Goal: Task Accomplishment & Management: Manage account settings

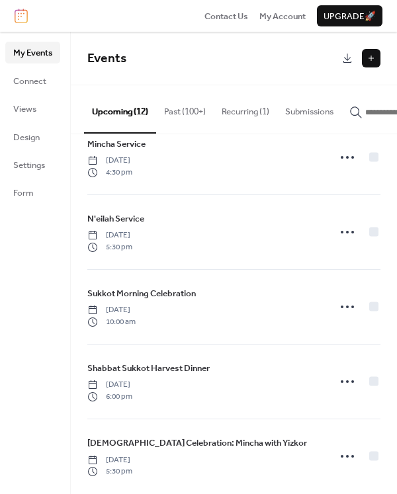
scroll to position [573, 0]
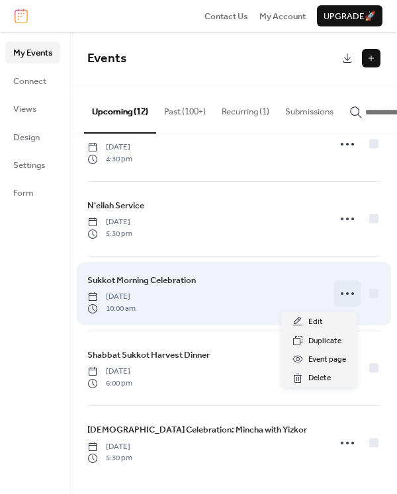
click at [342, 300] on icon at bounding box center [346, 293] width 21 height 21
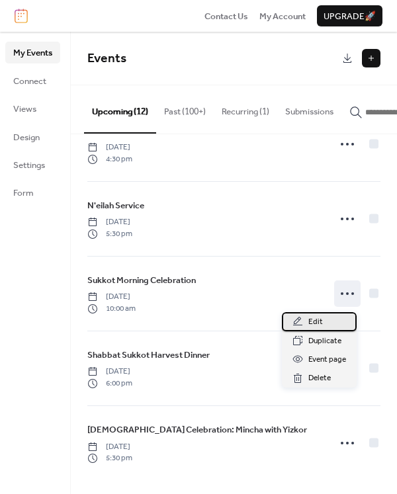
click at [321, 324] on div "Edit" at bounding box center [319, 321] width 75 height 19
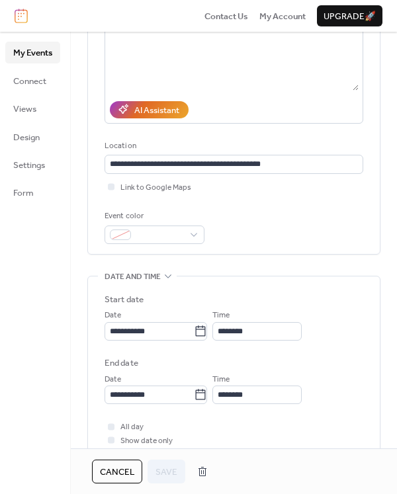
scroll to position [152, 0]
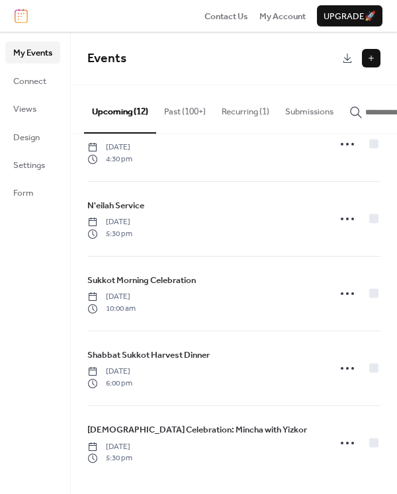
scroll to position [578, 0]
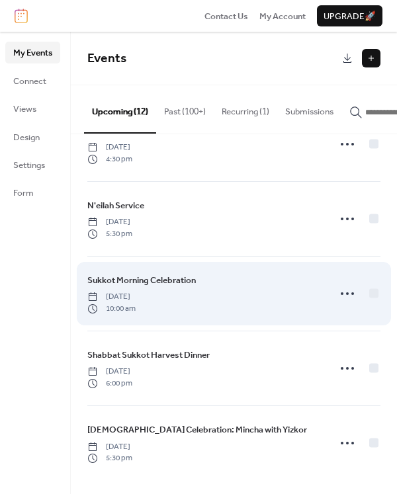
click at [149, 277] on span "Sukkot Morning Celebration" at bounding box center [141, 280] width 108 height 13
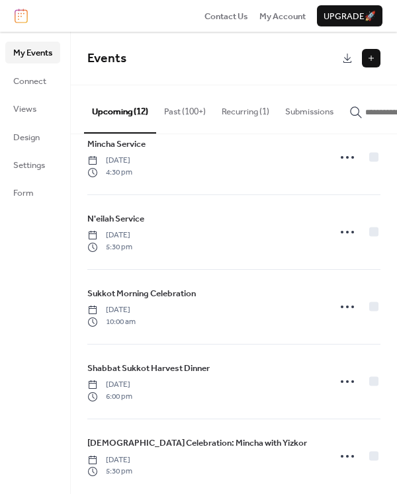
scroll to position [578, 0]
